Goal: Information Seeking & Learning: Learn about a topic

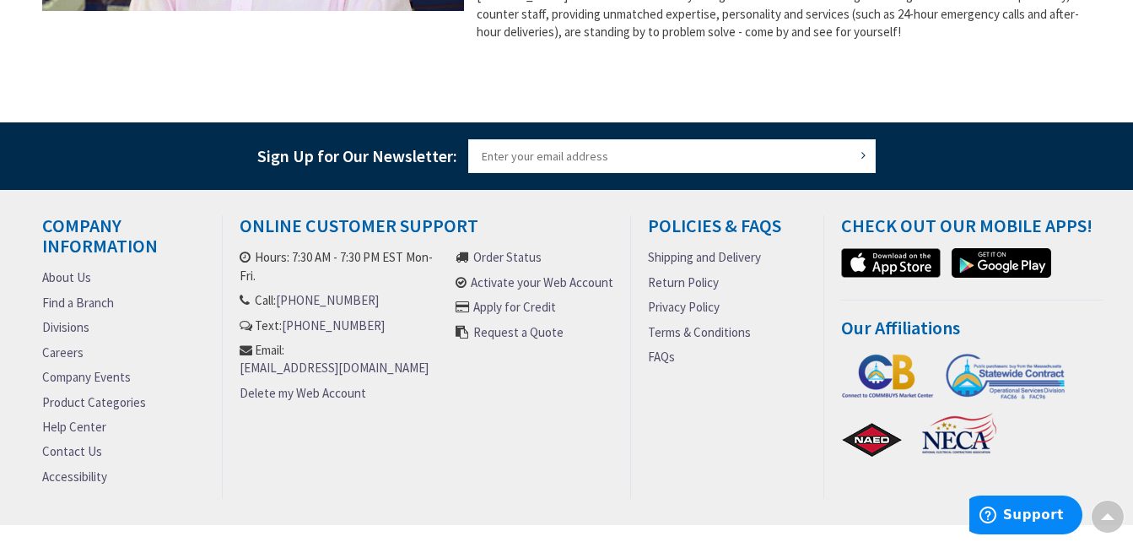
scroll to position [915, 0]
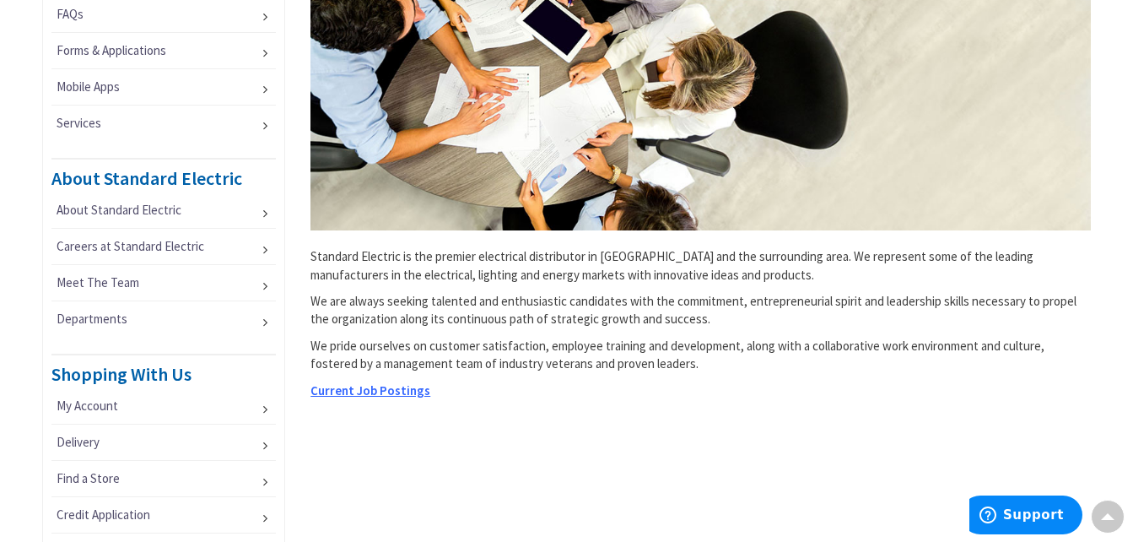
scroll to position [425, 0]
click at [396, 391] on span "Current Job Postings" at bounding box center [370, 391] width 120 height 16
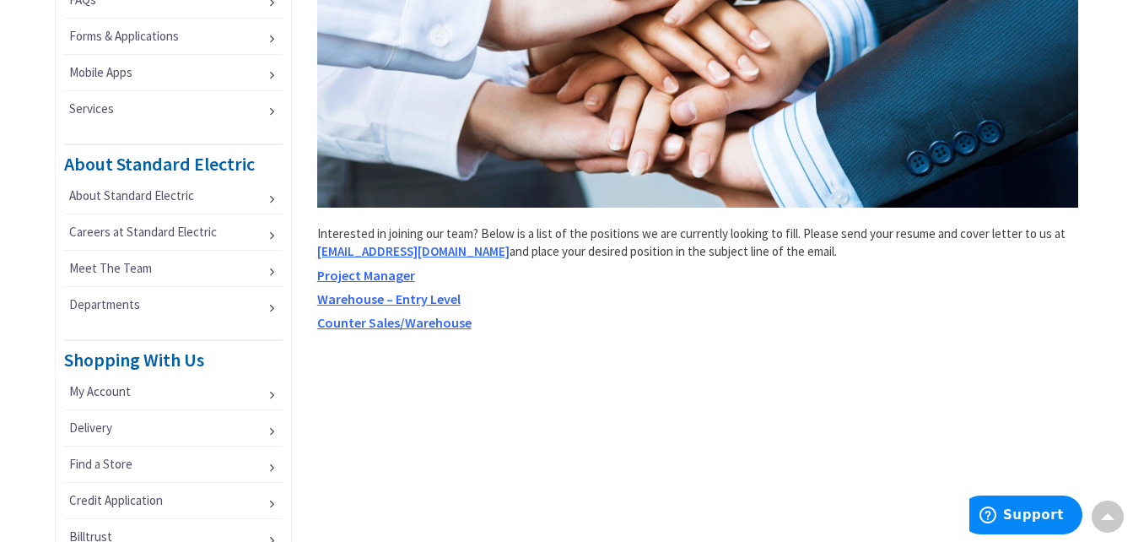
scroll to position [441, 0]
